Goal: Transaction & Acquisition: Book appointment/travel/reservation

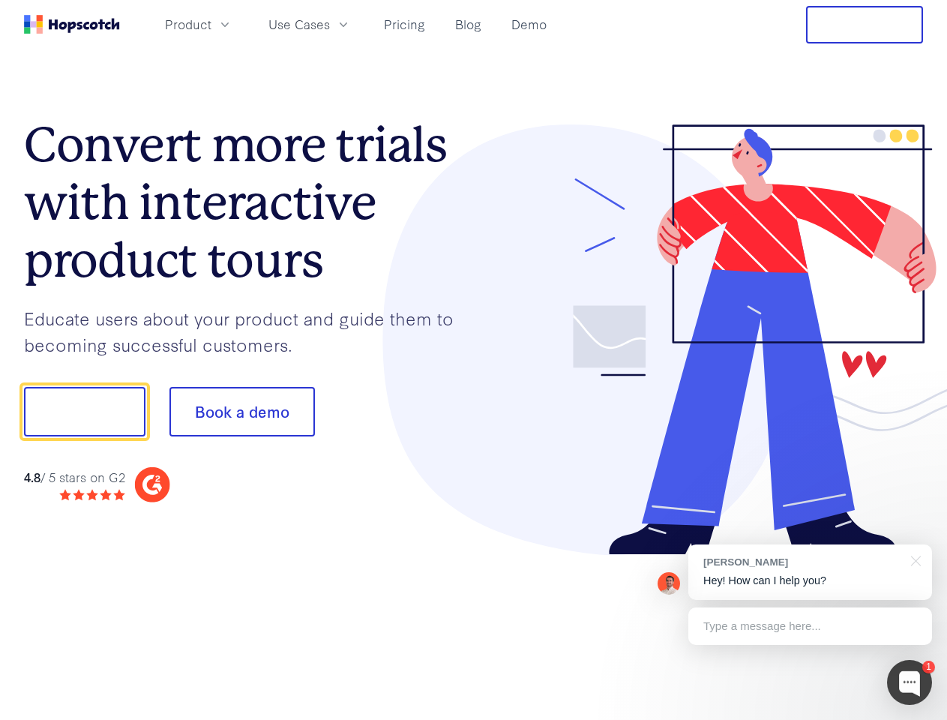
click at [474, 360] on div at bounding box center [699, 339] width 450 height 431
click at [211, 24] on span "Product" at bounding box center [188, 24] width 46 height 19
click at [330, 24] on span "Use Cases" at bounding box center [298, 24] width 61 height 19
click at [865, 25] on button "Free Trial" at bounding box center [864, 24] width 117 height 37
click at [84, 412] on button "Show me!" at bounding box center [84, 411] width 121 height 49
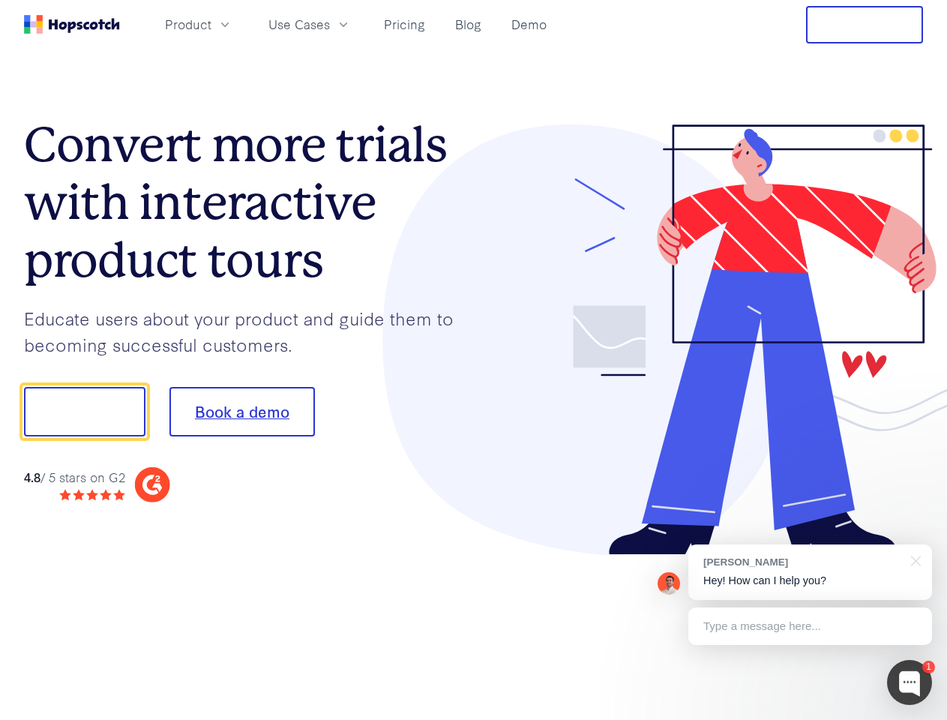
click at [241, 412] on button "Book a demo" at bounding box center [241, 411] width 145 height 49
click at [910, 682] on div at bounding box center [909, 682] width 45 height 45
click at [810, 572] on div "[PERSON_NAME] Hey! How can I help you?" at bounding box center [810, 571] width 244 height 55
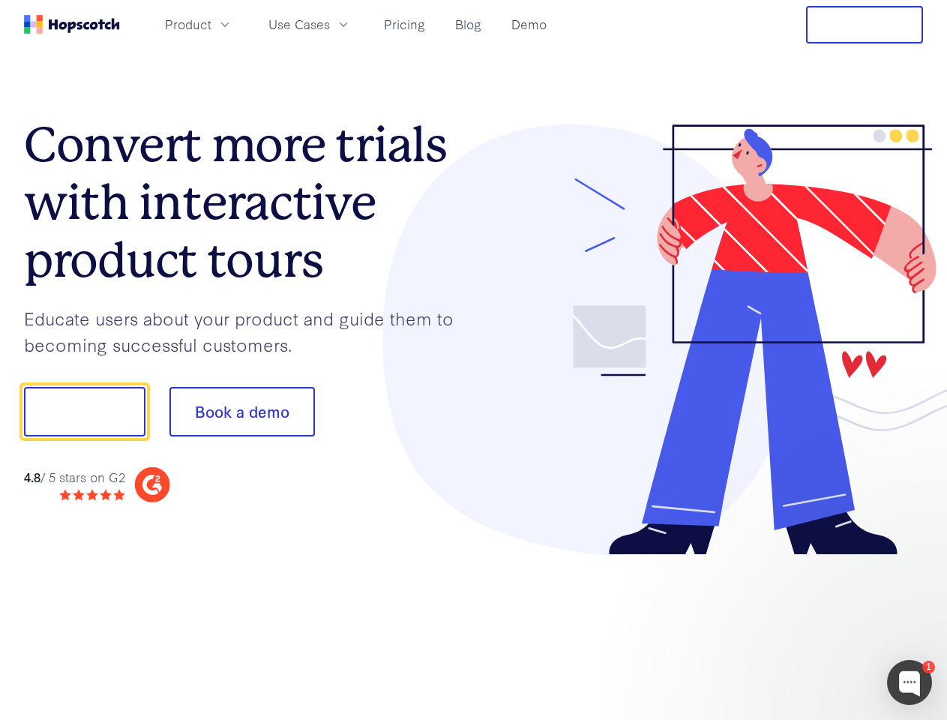
click at [913, 559] on div at bounding box center [791, 510] width 281 height 299
click at [810, 626] on div at bounding box center [791, 510] width 281 height 299
